Goal: Information Seeking & Learning: Learn about a topic

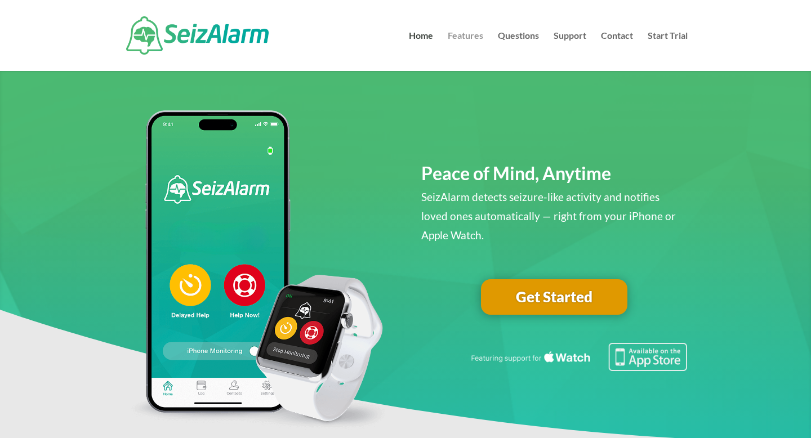
click at [461, 37] on link "Features" at bounding box center [464, 51] width 35 height 39
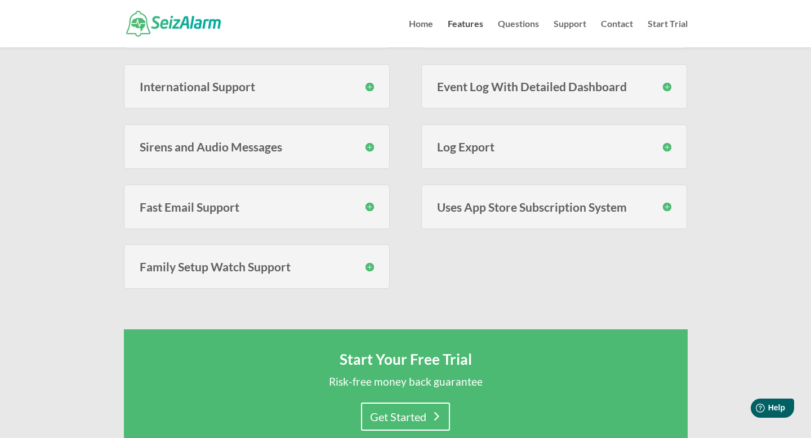
scroll to position [504, 0]
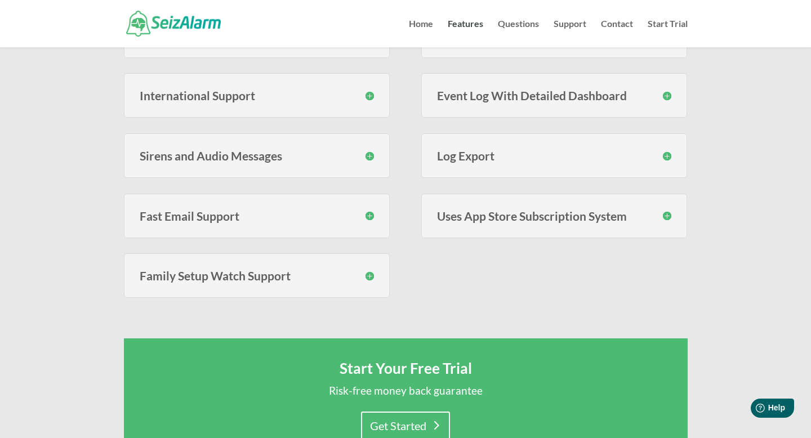
click at [357, 154] on h3 "Sirens and Audio Messages" at bounding box center [257, 156] width 235 height 12
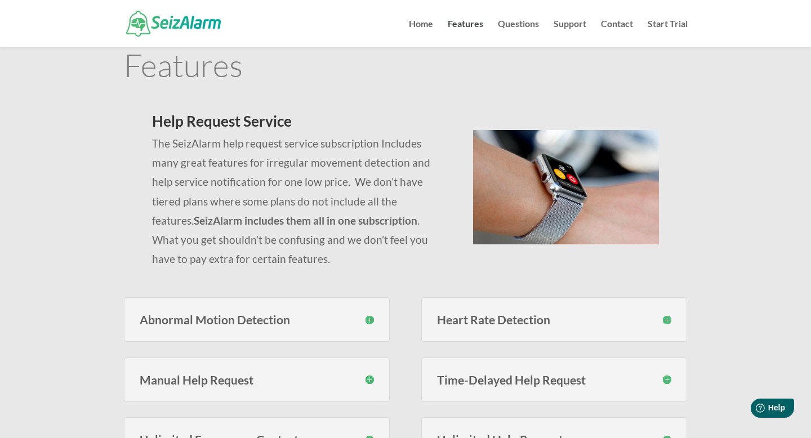
scroll to position [0, 0]
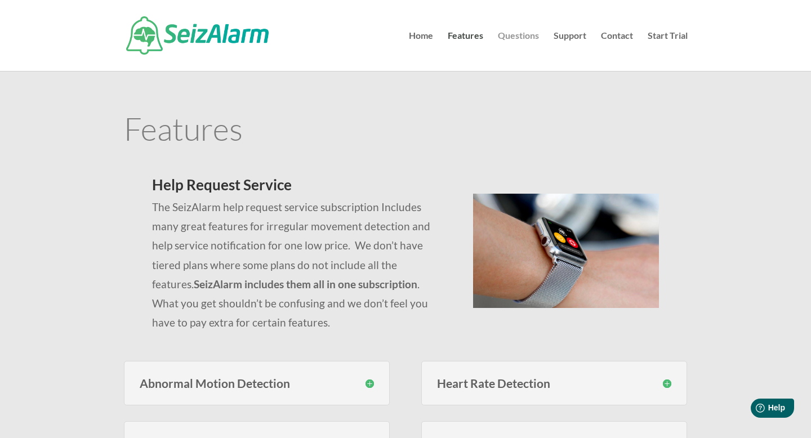
click at [517, 41] on link "Questions" at bounding box center [518, 51] width 41 height 39
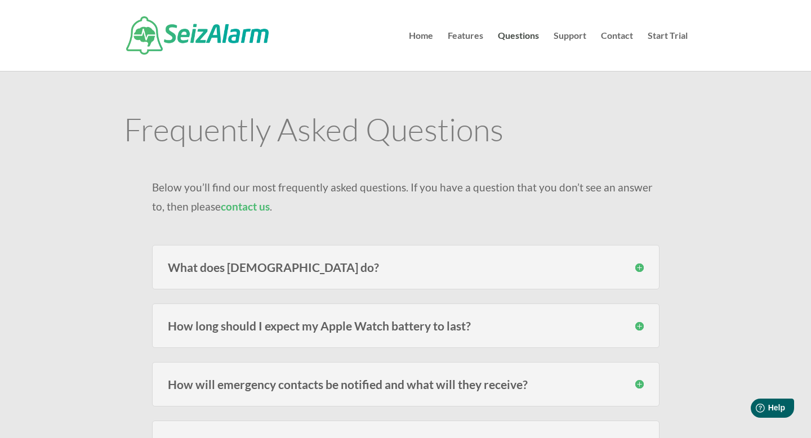
click at [358, 272] on h3 "What does [DEMOGRAPHIC_DATA] do?" at bounding box center [406, 267] width 476 height 12
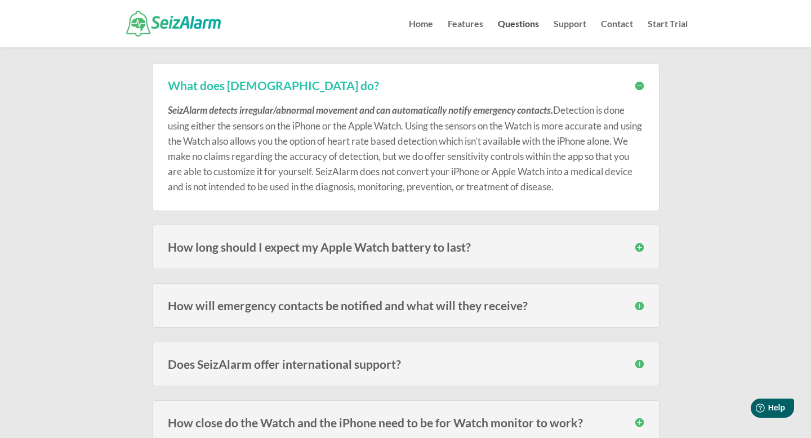
scroll to position [160, 0]
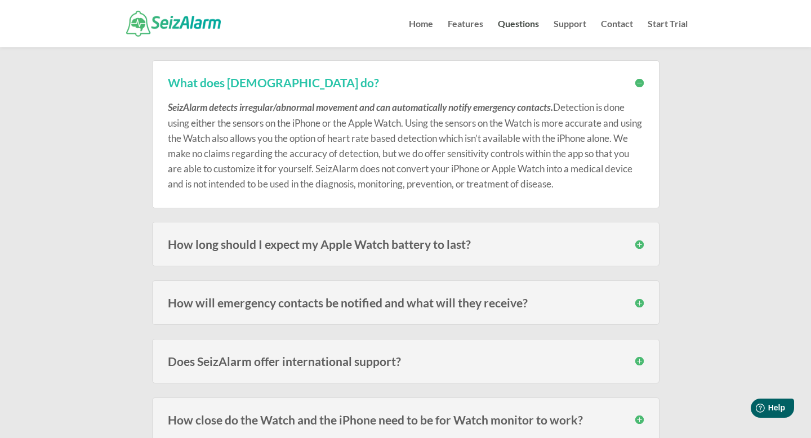
click at [372, 246] on h3 "How long should I expect my Apple Watch battery to last?" at bounding box center [406, 244] width 476 height 12
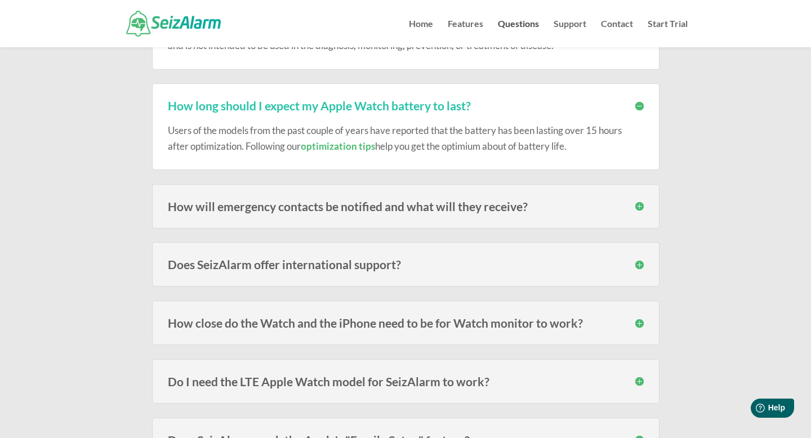
scroll to position [299, 0]
click at [353, 263] on h3 "Does SeizAlarm offer international support?" at bounding box center [406, 264] width 476 height 12
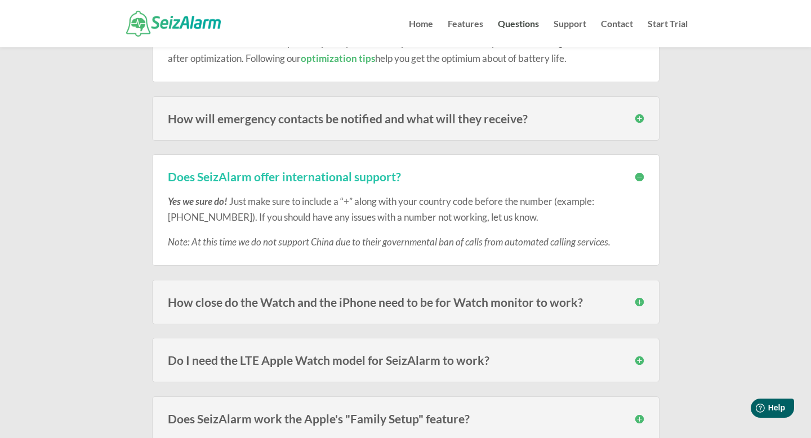
scroll to position [391, 0]
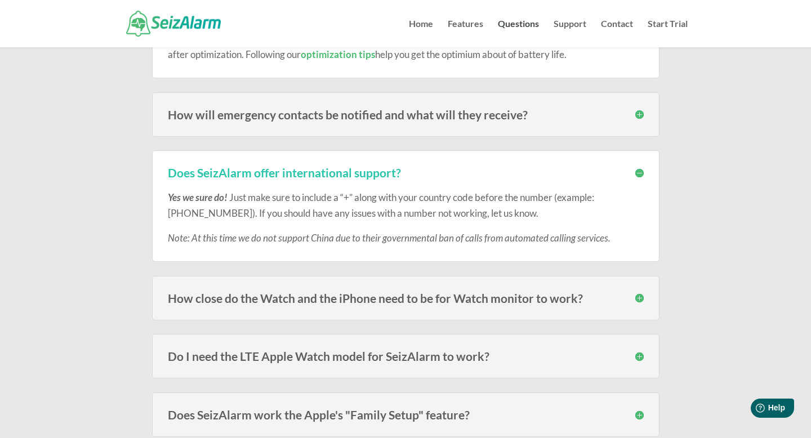
click at [432, 302] on h3 "How close do the Watch and the iPhone need to be for Watch monitor to work?" at bounding box center [406, 298] width 476 height 12
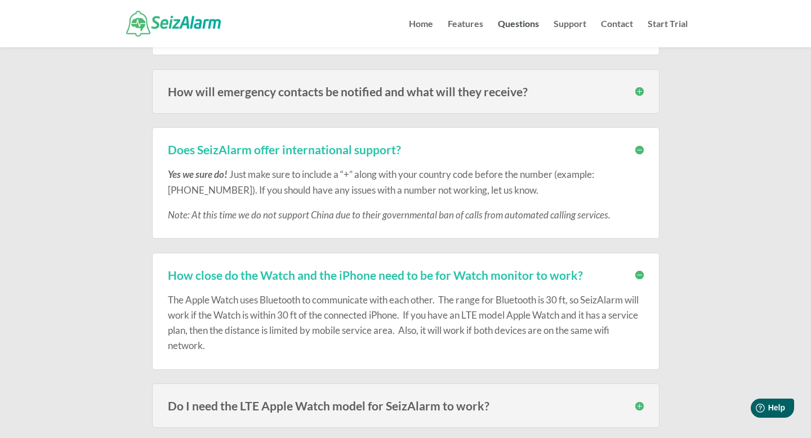
scroll to position [413, 0]
